Goal: Transaction & Acquisition: Subscribe to service/newsletter

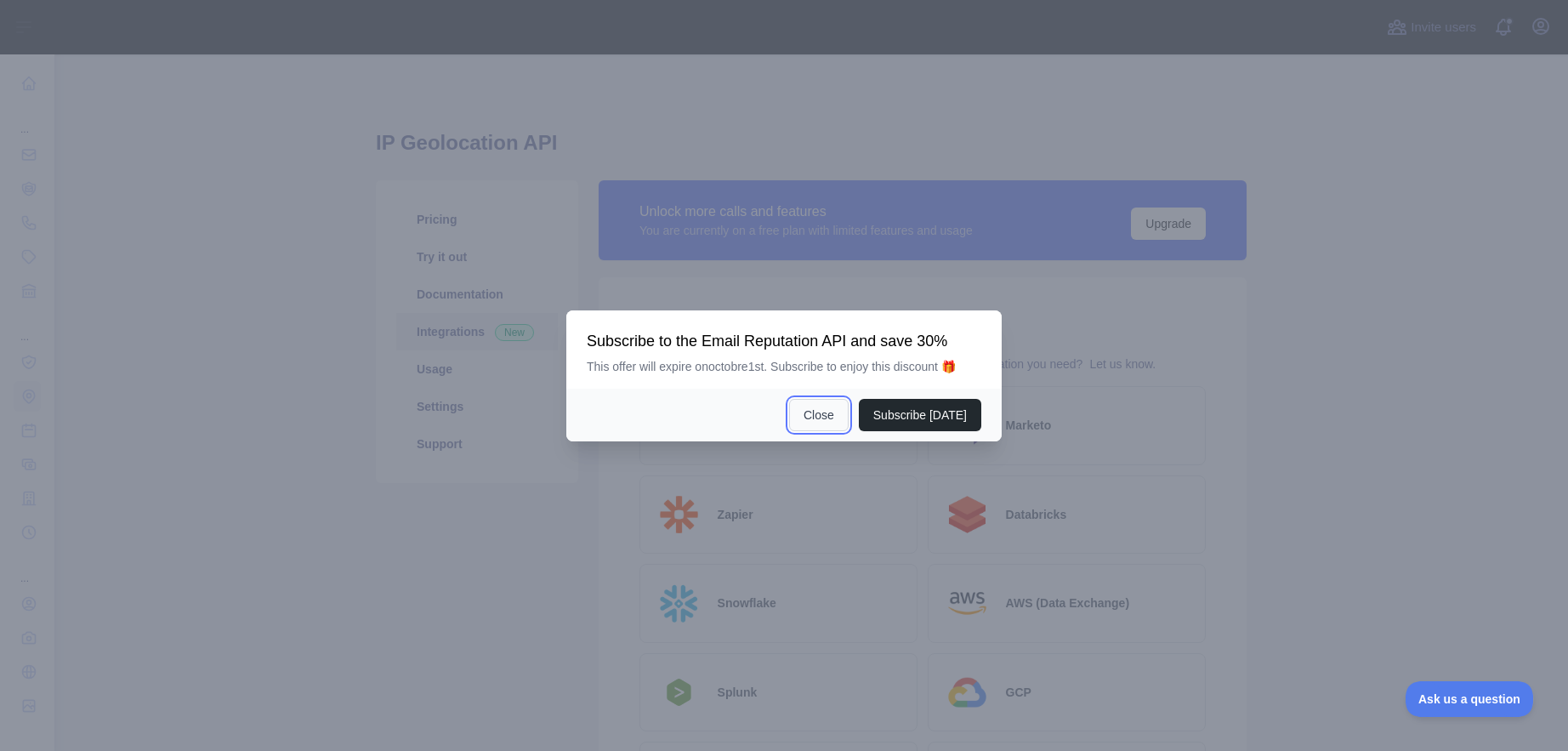
click at [828, 419] on button "Close" at bounding box center [818, 415] width 59 height 32
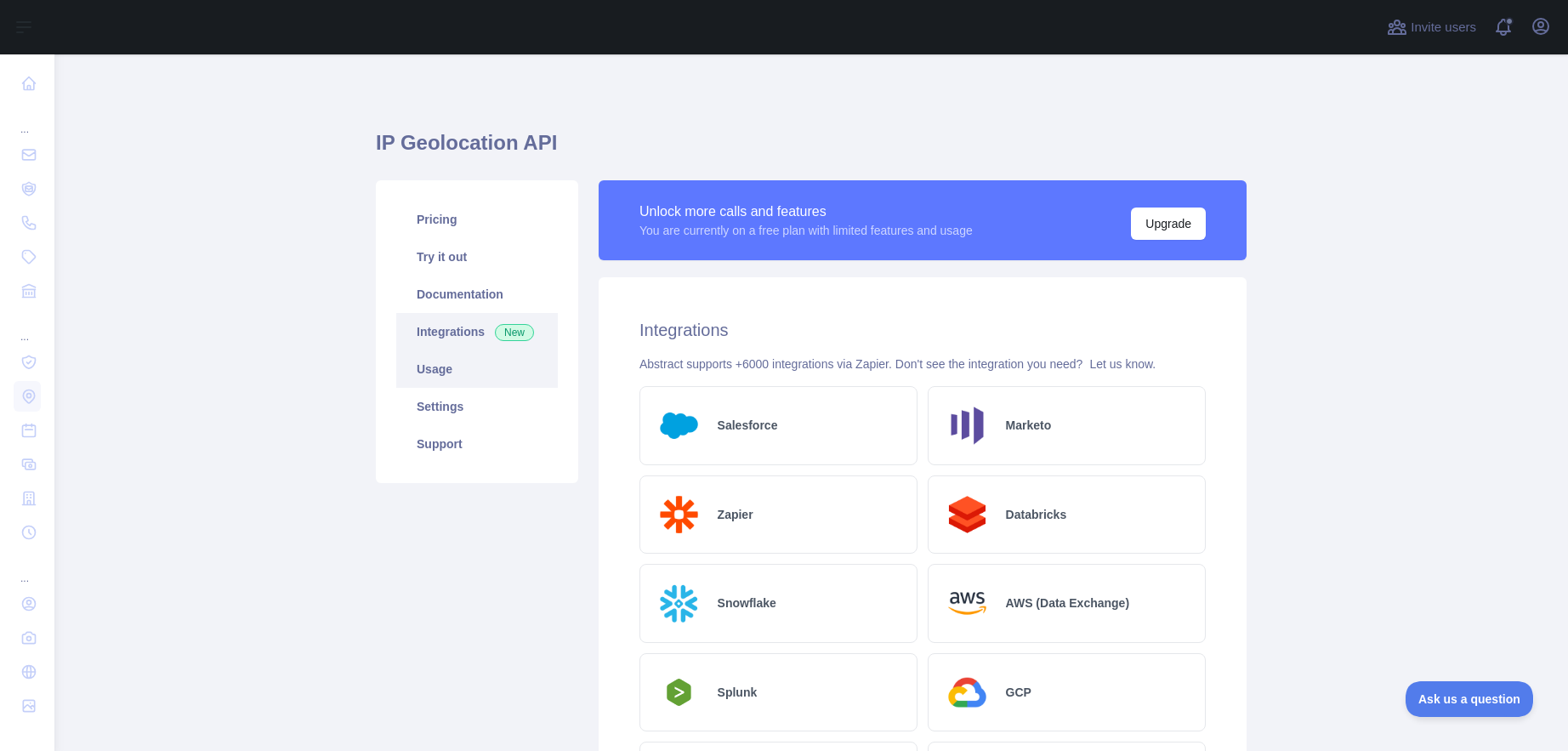
click at [447, 374] on link "Usage" at bounding box center [477, 369] width 161 height 38
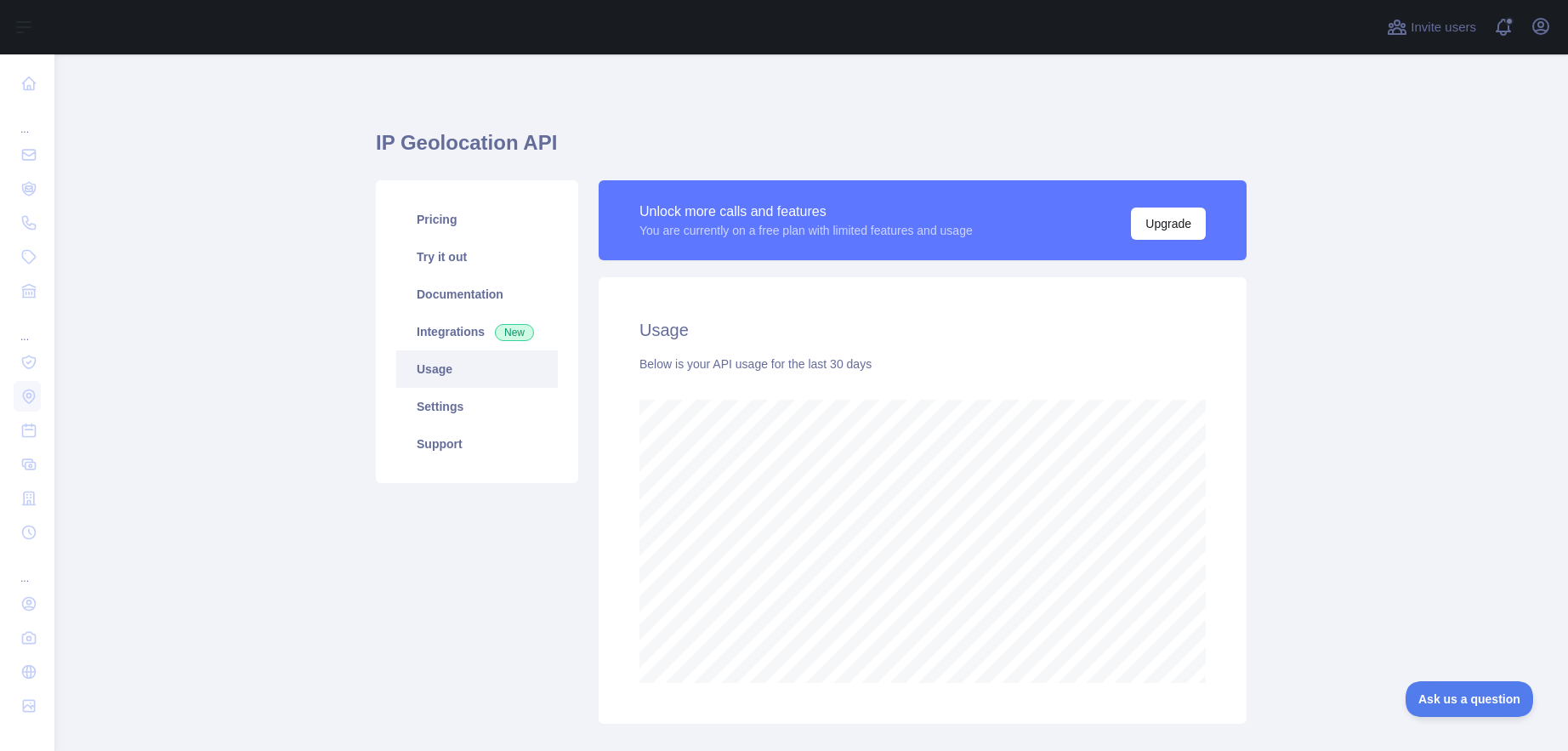
scroll to position [697, 1501]
click at [417, 230] on link "Pricing" at bounding box center [477, 220] width 161 height 38
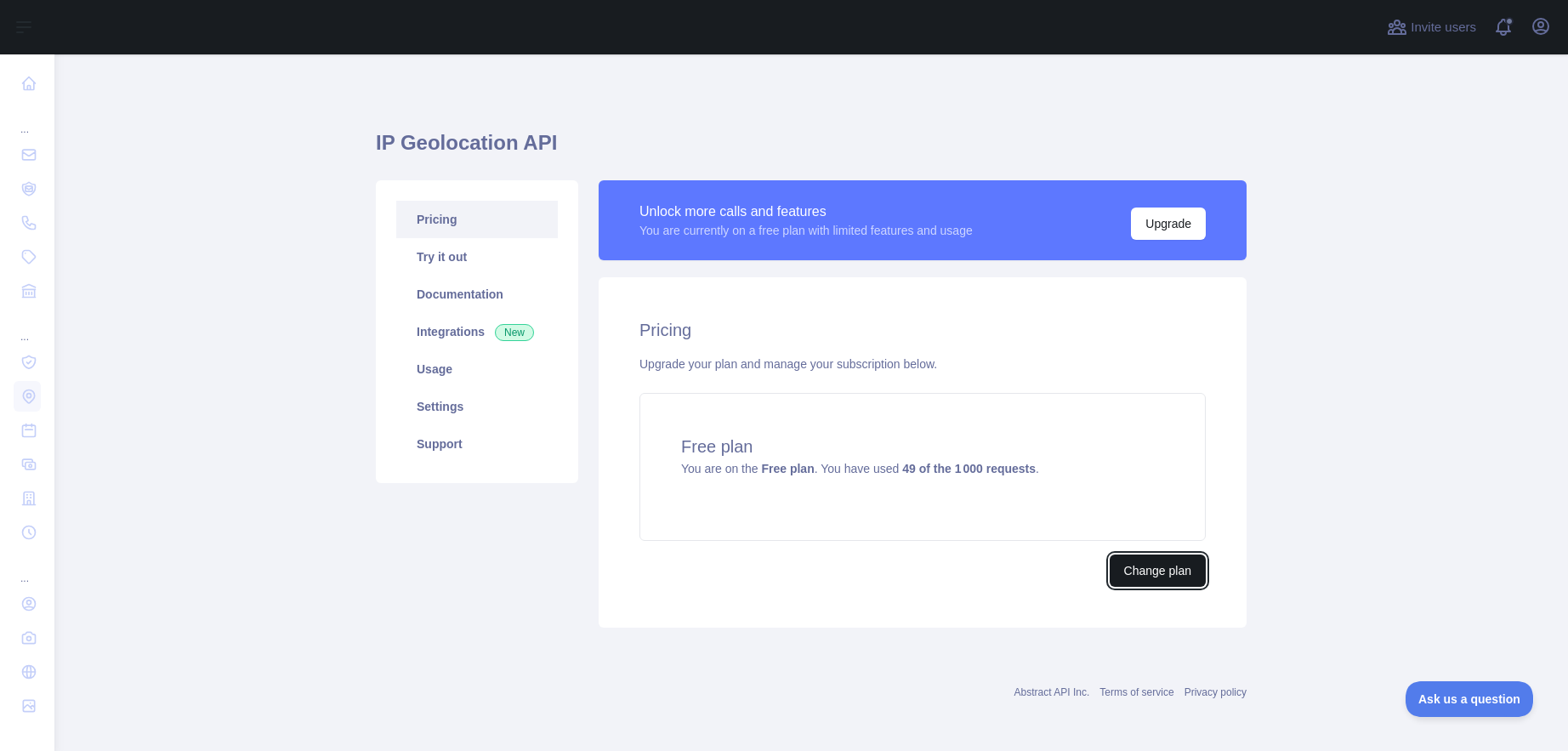
click at [1148, 576] on button "Change plan" at bounding box center [1157, 570] width 96 height 32
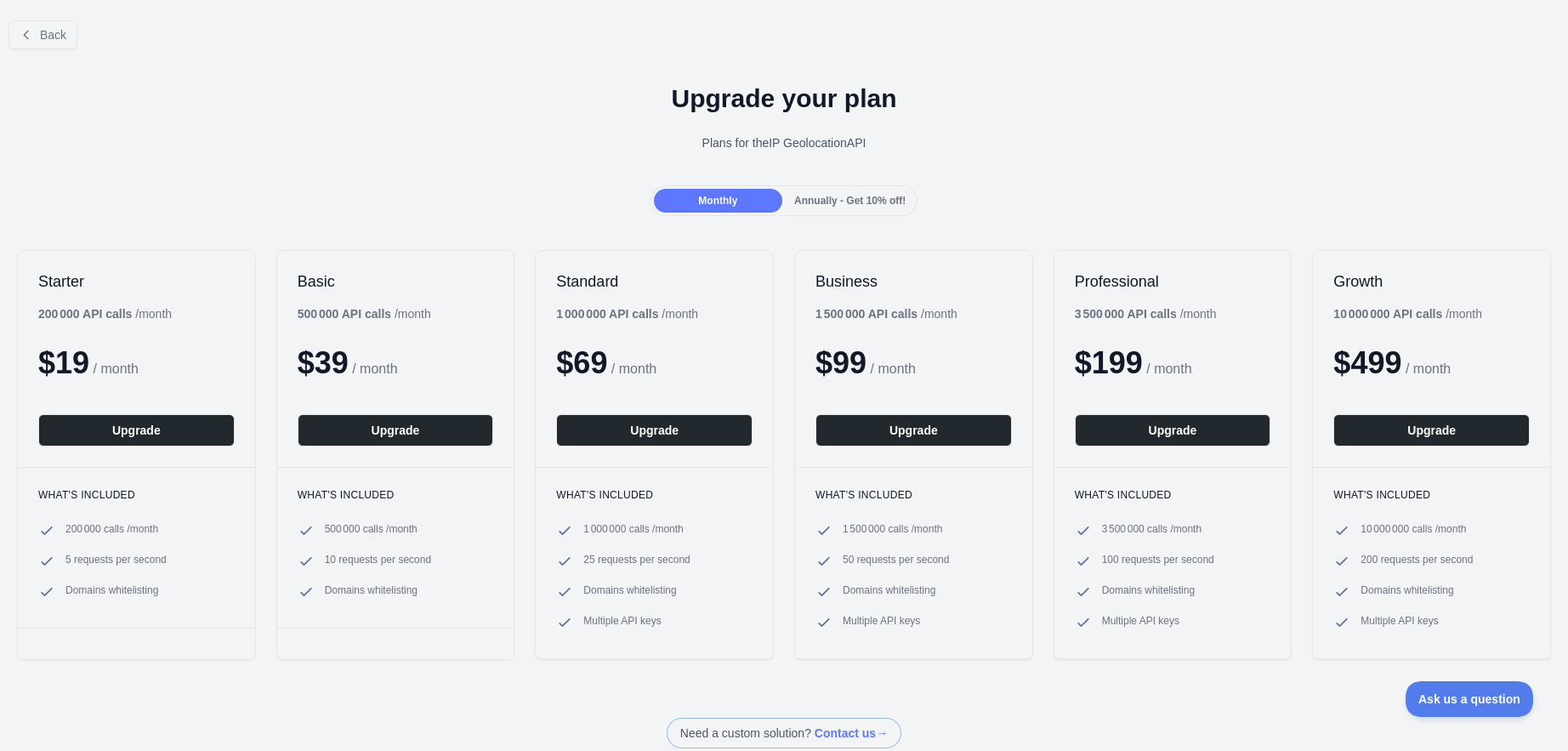
click at [843, 197] on span "Annually - Get 10% off!" at bounding box center [850, 201] width 112 height 12
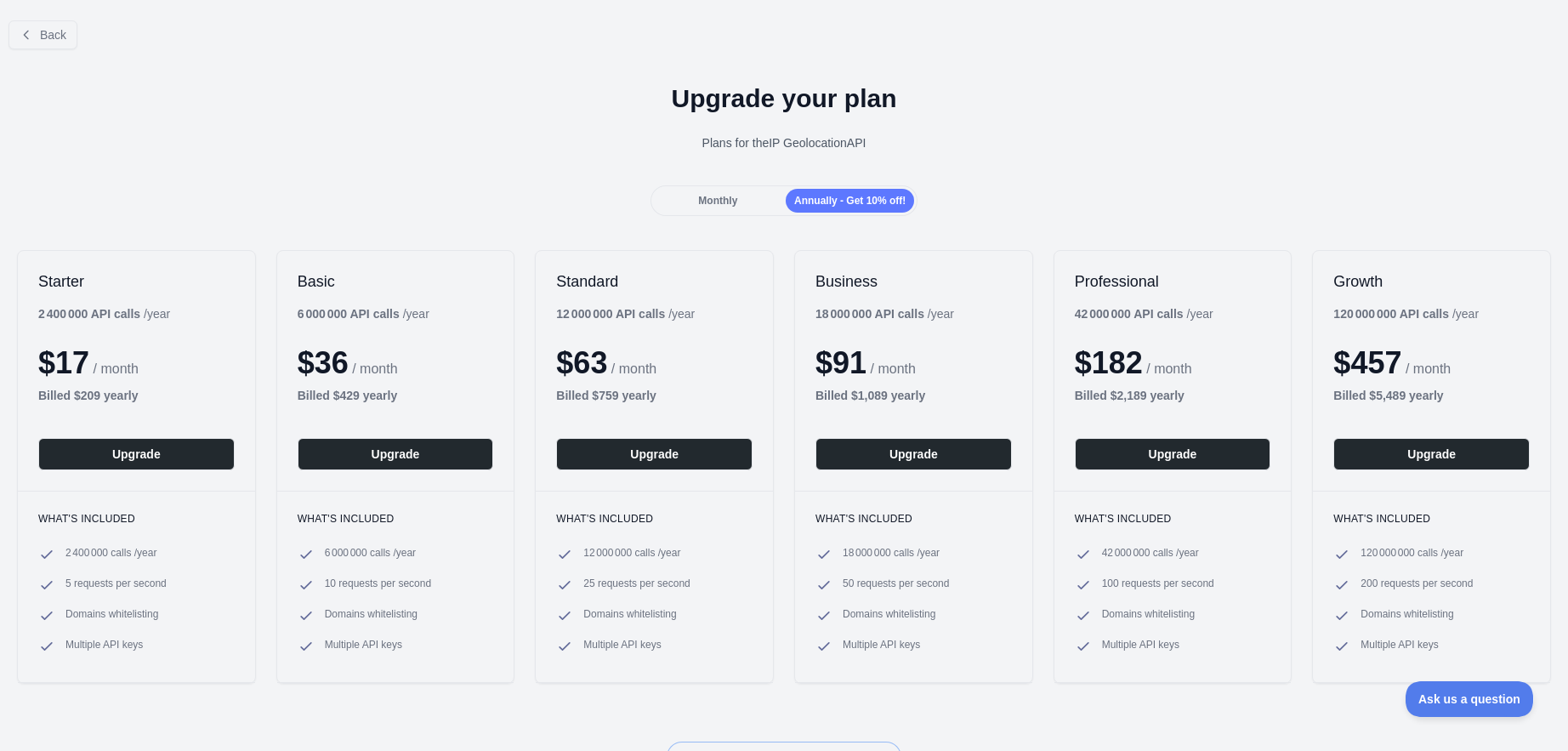
click at [706, 203] on span "Monthly" at bounding box center [717, 201] width 39 height 12
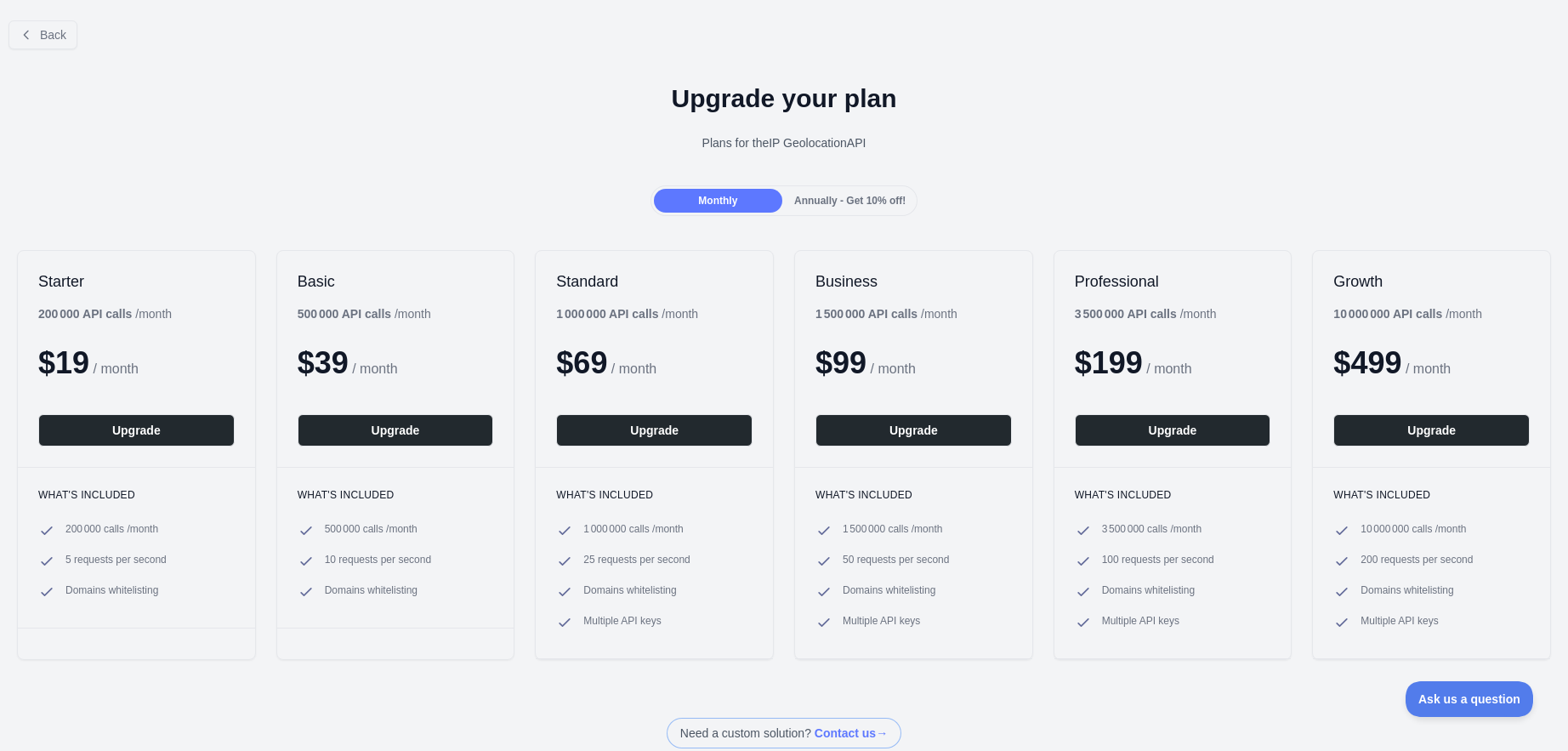
click at [841, 203] on span "Annually - Get 10% off!" at bounding box center [850, 201] width 112 height 12
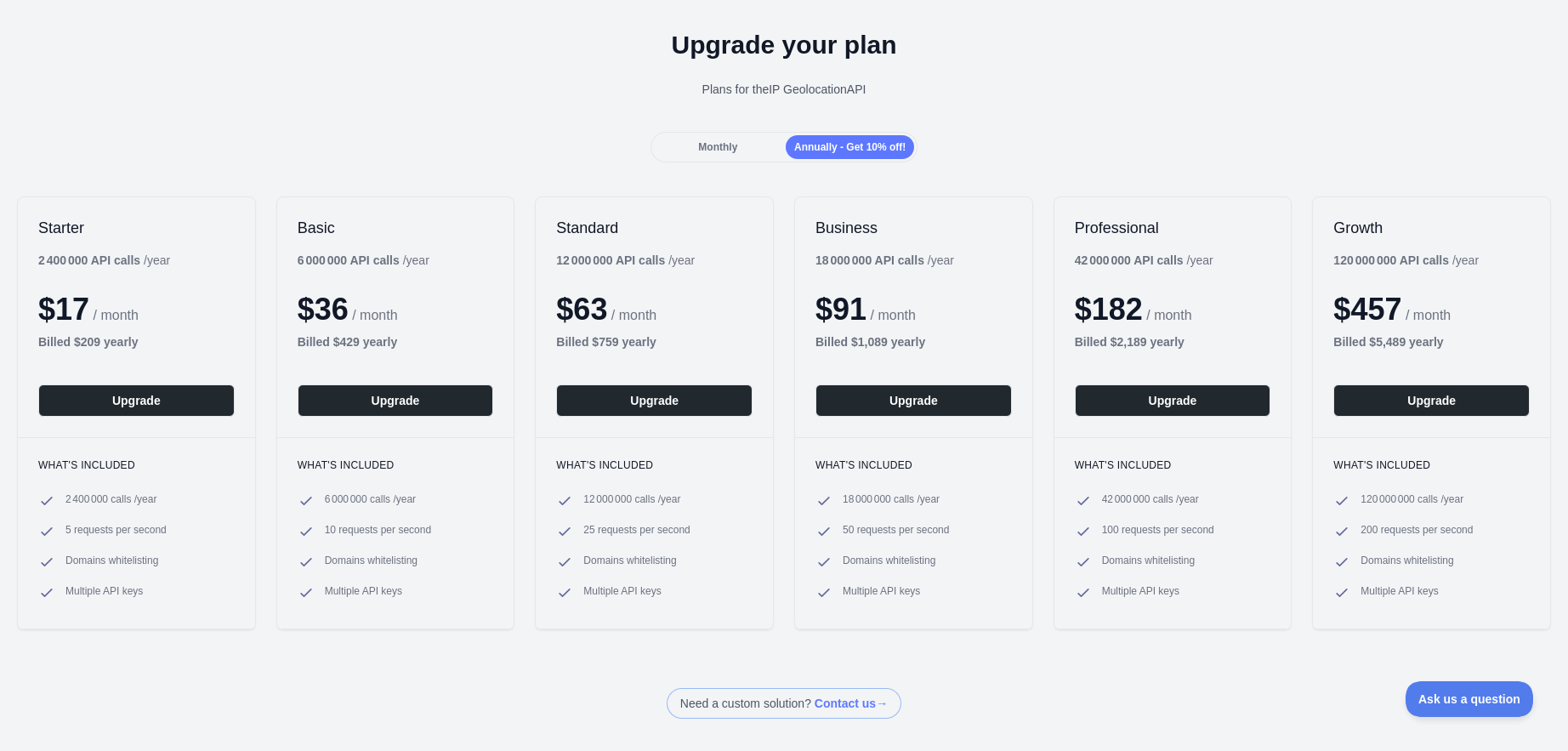
scroll to position [54, 0]
